Goal: Information Seeking & Learning: Learn about a topic

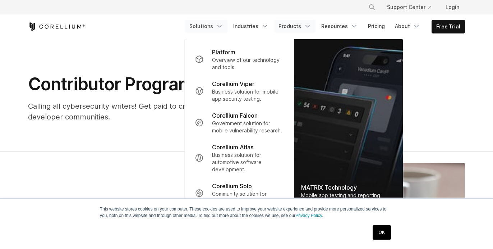
click at [201, 27] on link "Solutions" at bounding box center [206, 26] width 42 height 13
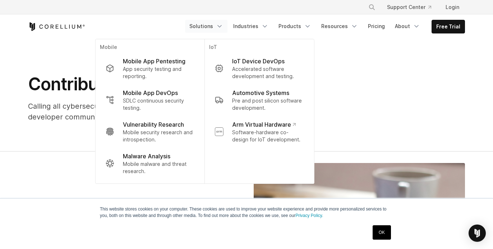
click at [391, 124] on div "Contributor Program Calling all cybersecurity writers! Get paid to create origi…" at bounding box center [212, 100] width 382 height 55
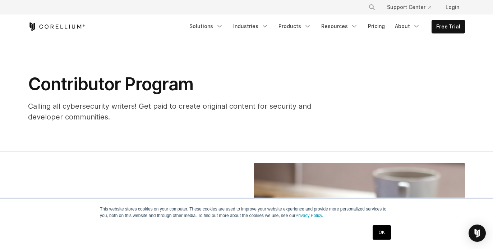
click at [383, 233] on link "OK" at bounding box center [382, 232] width 18 height 14
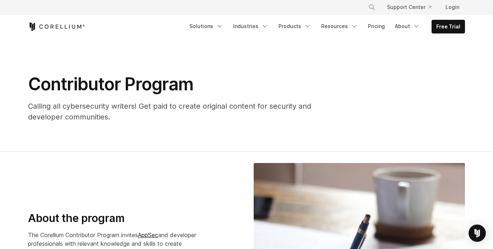
click at [343, 98] on div "Contributor Program Calling all cybersecurity writers! Get paid to create origi…" at bounding box center [212, 97] width 382 height 49
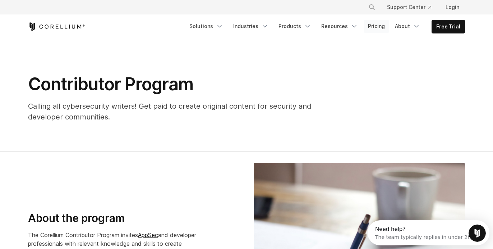
click at [378, 29] on link "Pricing" at bounding box center [377, 26] width 26 height 13
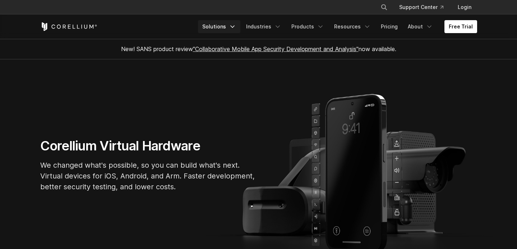
click at [228, 25] on link "Solutions" at bounding box center [219, 26] width 42 height 13
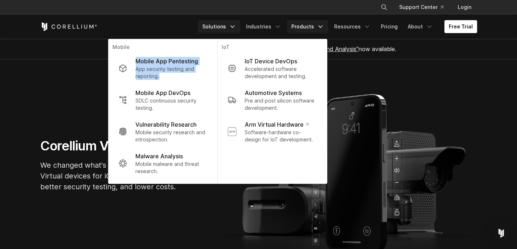
click at [310, 27] on link "Products" at bounding box center [307, 26] width 41 height 13
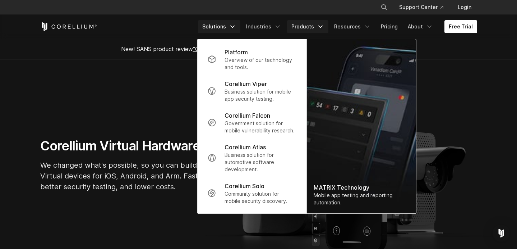
click at [217, 27] on link "Solutions" at bounding box center [219, 26] width 42 height 13
